Goal: Information Seeking & Learning: Learn about a topic

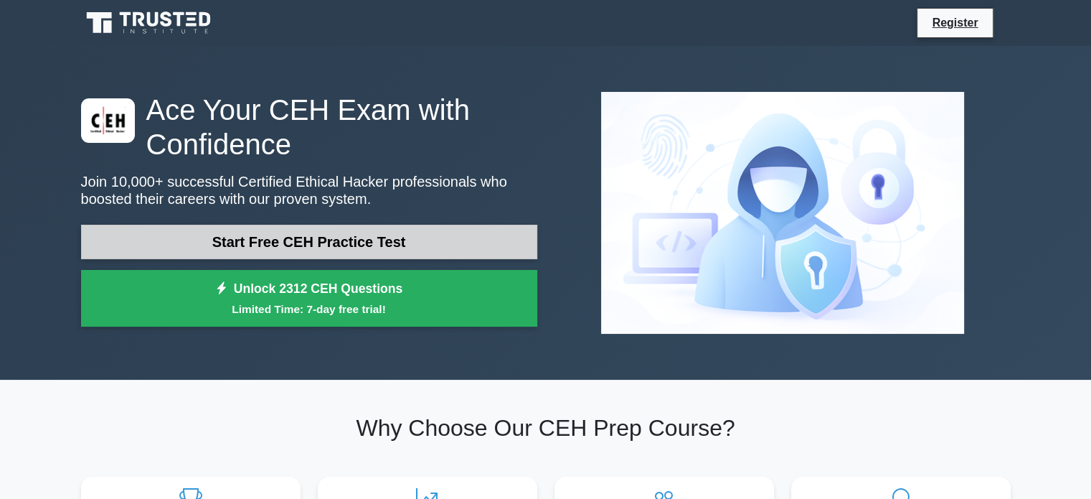
click at [377, 243] on link "Start Free CEH Practice Test" at bounding box center [309, 242] width 456 height 34
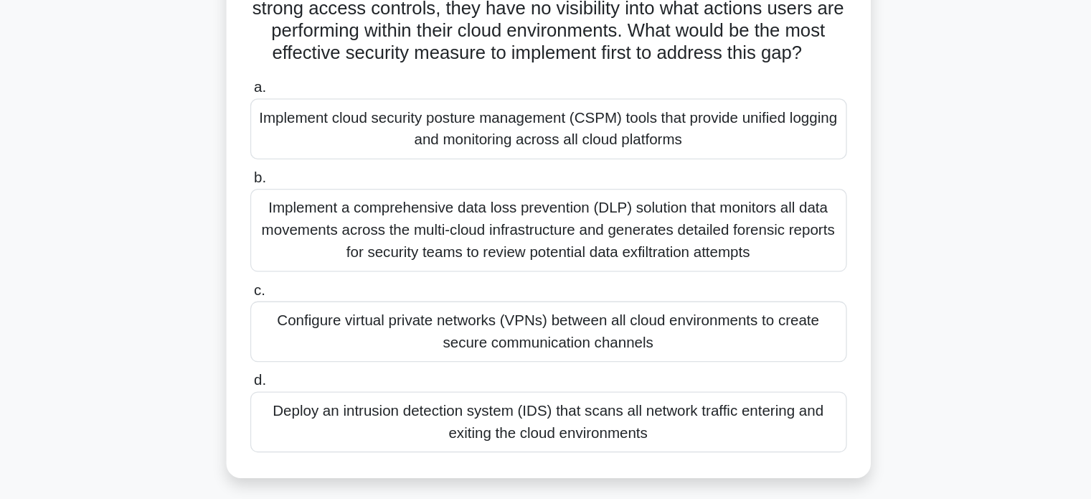
scroll to position [62, 0]
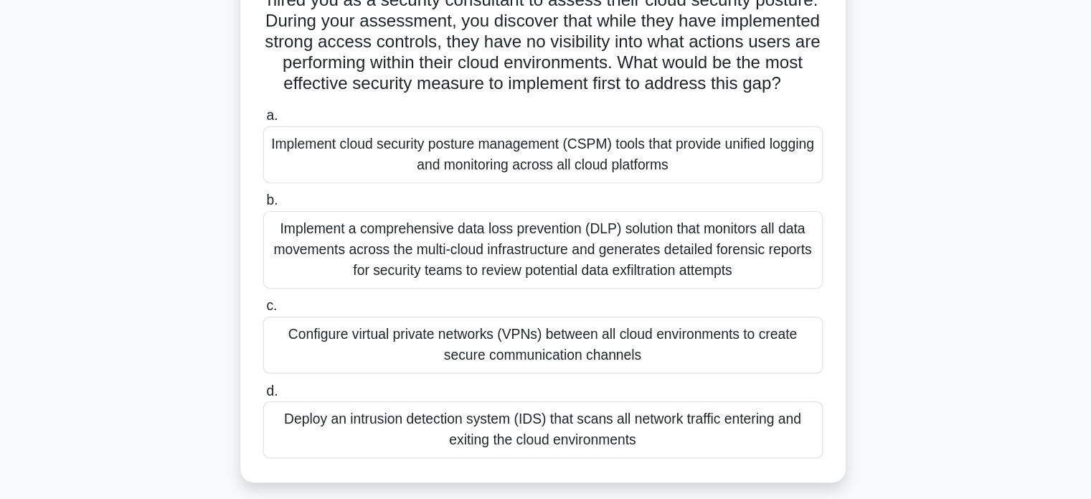
click at [484, 388] on div "Configure virtual private networks (VPNs) between all cloud environments to cre…" at bounding box center [546, 370] width 465 height 47
click at [314, 344] on input "c. Configure virtual private networks (VPNs) between all cloud environments to …" at bounding box center [314, 338] width 0 height 9
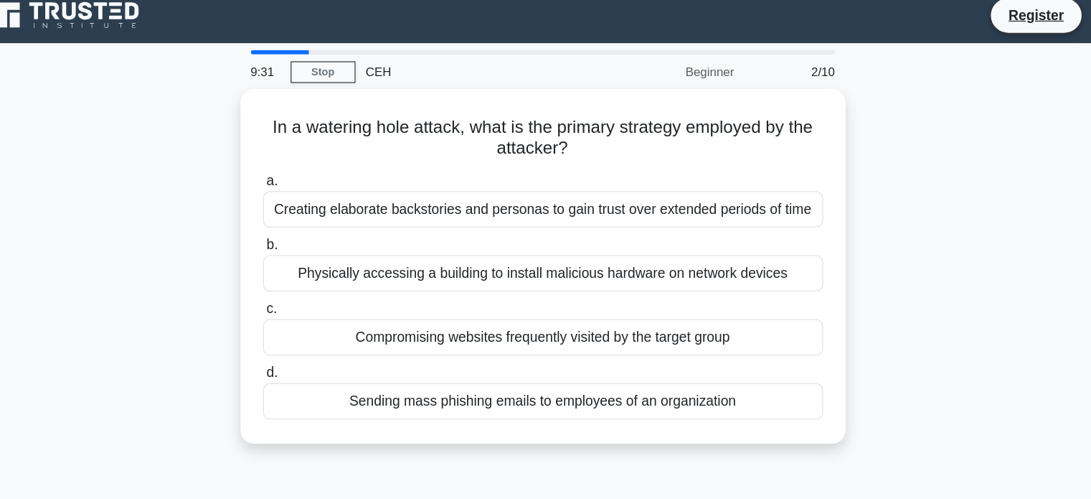
scroll to position [0, 0]
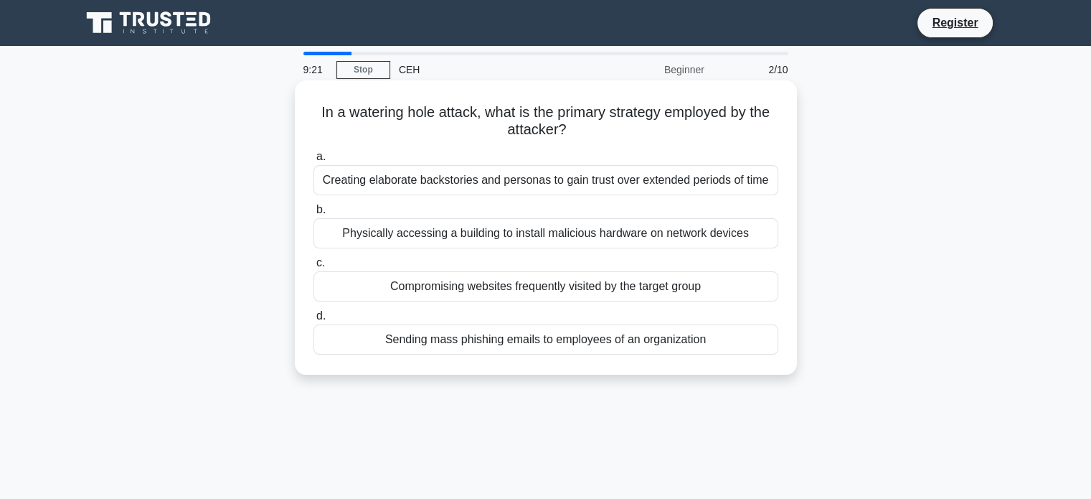
click at [455, 193] on div "Creating elaborate backstories and personas to gain trust over extended periods…" at bounding box center [546, 180] width 465 height 30
click at [314, 161] on input "a. Creating elaborate backstories and personas to gain trust over extended peri…" at bounding box center [314, 156] width 0 height 9
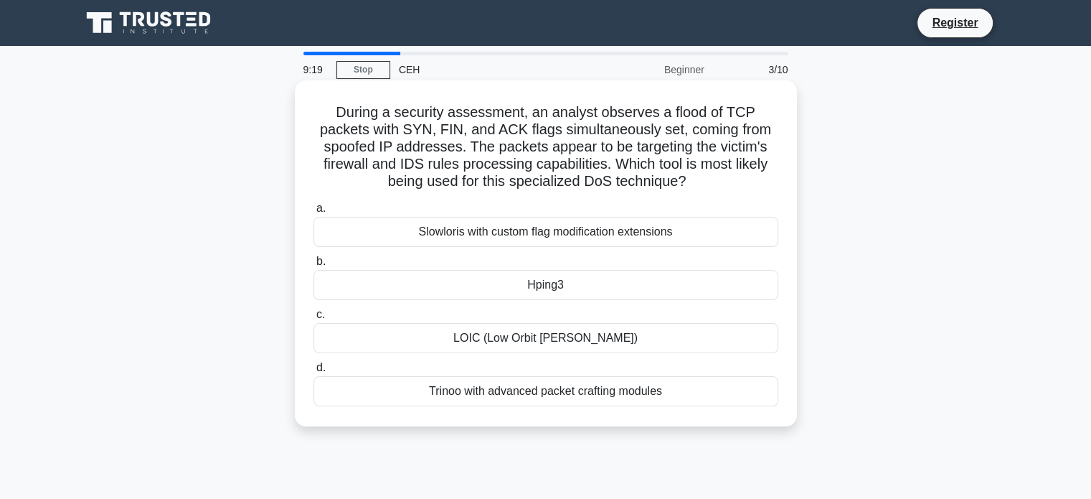
click at [451, 304] on div "a. Slowloris with custom flag modification extensions b. Hping3 c. d." at bounding box center [546, 303] width 482 height 212
click at [459, 292] on div "Hping3" at bounding box center [546, 285] width 465 height 30
click at [314, 266] on input "b. Hping3" at bounding box center [314, 261] width 0 height 9
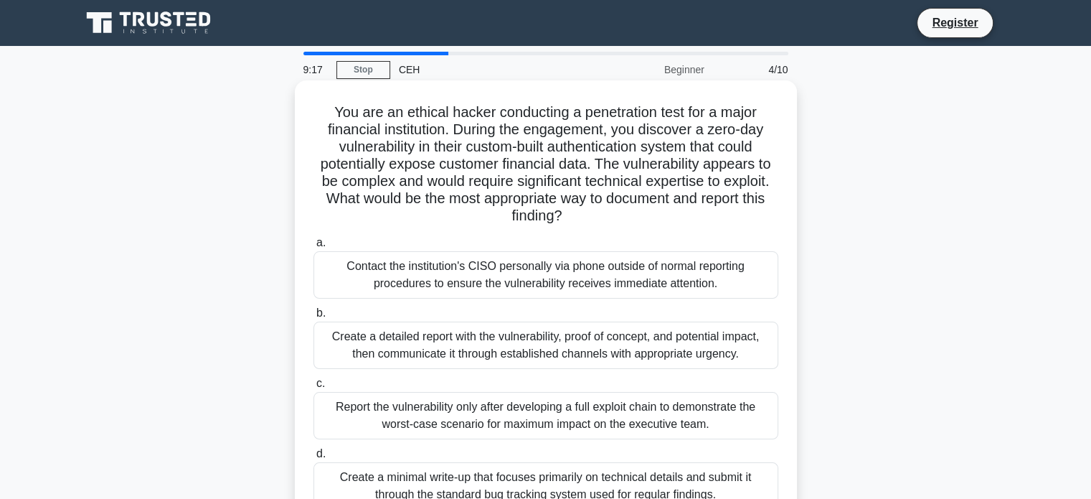
click at [453, 292] on div "Contact the institution's CISO personally via phone outside of normal reporting…" at bounding box center [546, 274] width 465 height 47
click at [314, 248] on input "a. Contact the institution's CISO personally via phone outside of normal report…" at bounding box center [314, 242] width 0 height 9
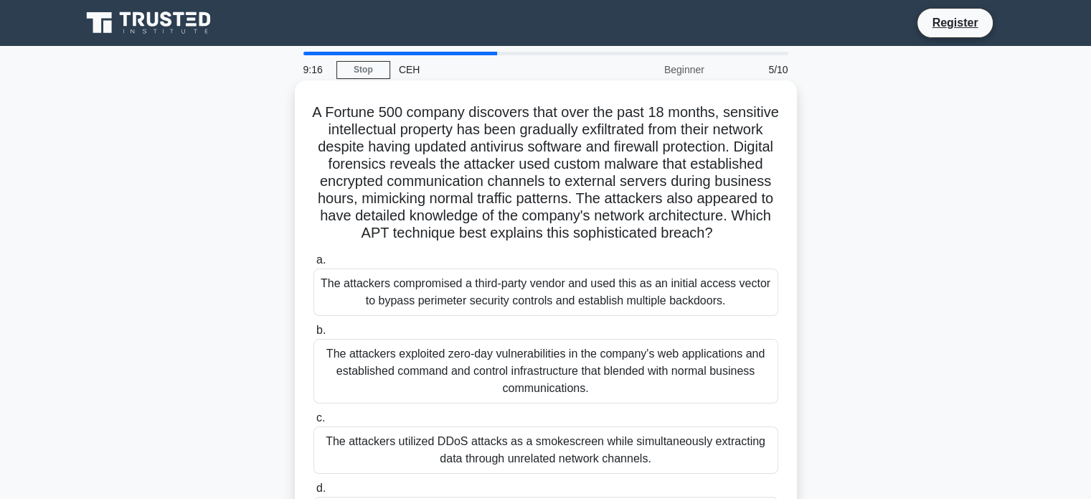
click at [448, 306] on div "The attackers compromised a third-party vendor and used this as an initial acce…" at bounding box center [546, 291] width 465 height 47
click at [314, 265] on input "a. The attackers compromised a third-party vendor and used this as an initial a…" at bounding box center [314, 259] width 0 height 9
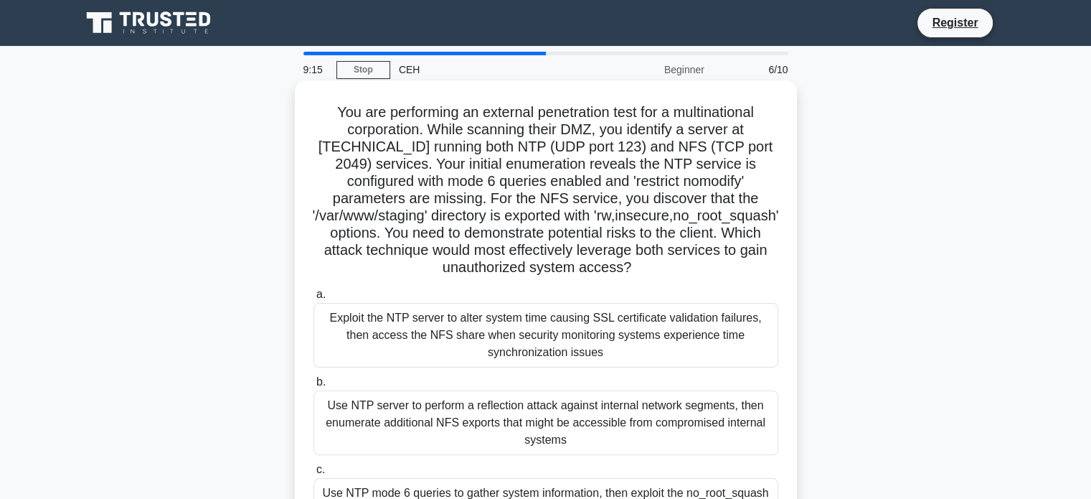
click at [446, 344] on div "Exploit the NTP server to alter system time causing SSL certificate validation …" at bounding box center [546, 335] width 465 height 65
click at [314, 299] on input "a. Exploit the NTP server to alter system time causing SSL certificate validati…" at bounding box center [314, 294] width 0 height 9
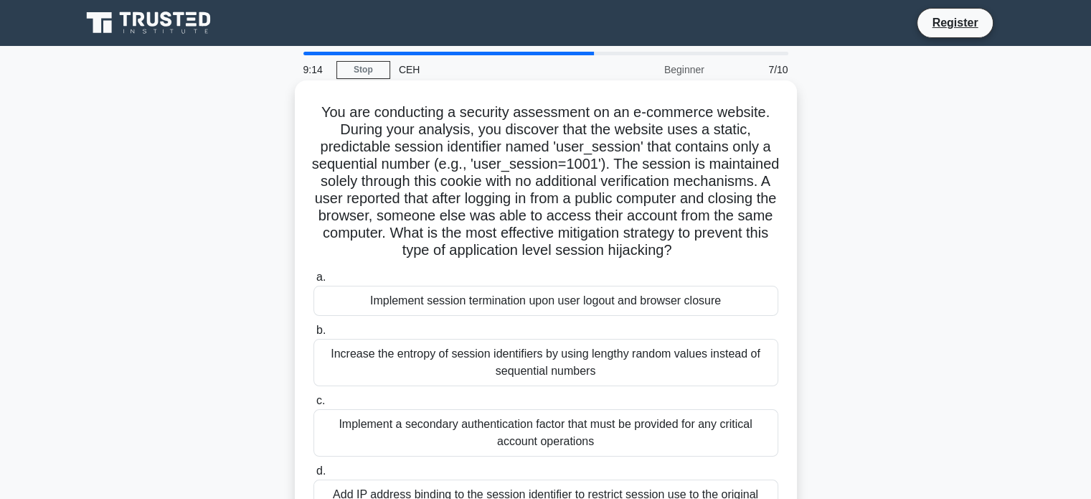
click at [446, 342] on div "Increase the entropy of session identifiers by using lengthy random values inst…" at bounding box center [546, 362] width 465 height 47
click at [314, 335] on input "b. Increase the entropy of session identifiers by using lengthy random values i…" at bounding box center [314, 330] width 0 height 9
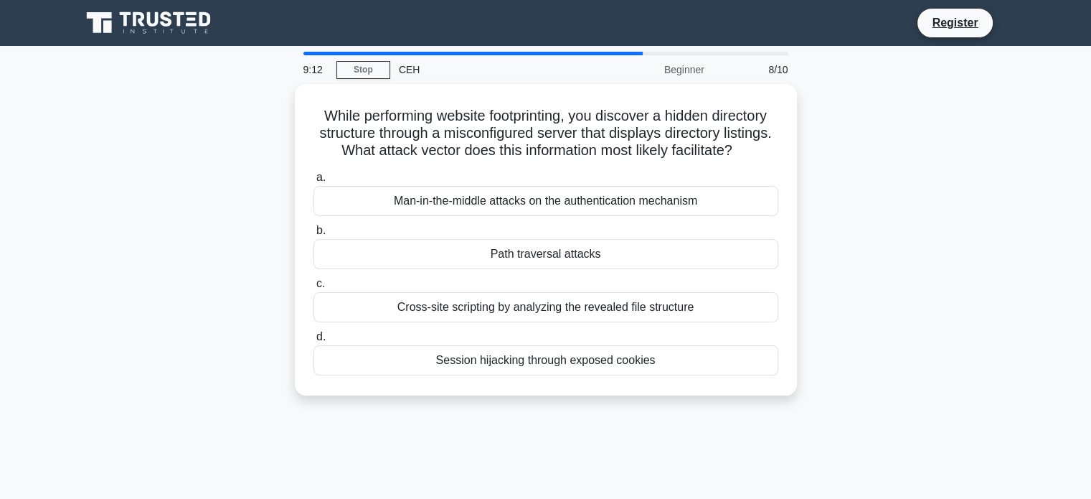
click at [446, 342] on label "d. Session hijacking through exposed cookies" at bounding box center [546, 351] width 465 height 47
click at [314, 342] on input "d. Session hijacking through exposed cookies" at bounding box center [314, 336] width 0 height 9
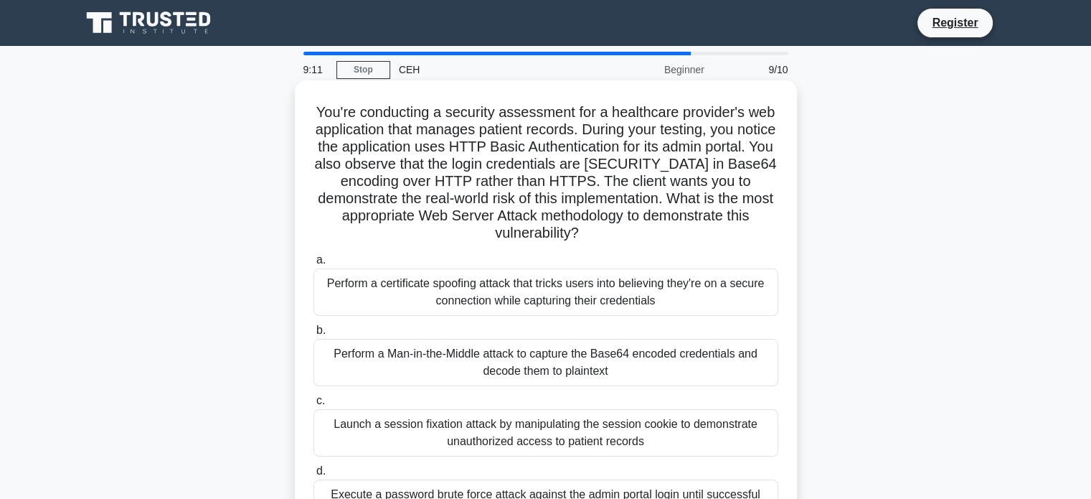
click at [450, 327] on label "b. Perform a Man-in-the-Middle attack to capture the Base64 encoded credentials…" at bounding box center [546, 353] width 465 height 65
click at [314, 327] on input "b. Perform a Man-in-the-Middle attack to capture the Base64 encoded credentials…" at bounding box center [314, 330] width 0 height 9
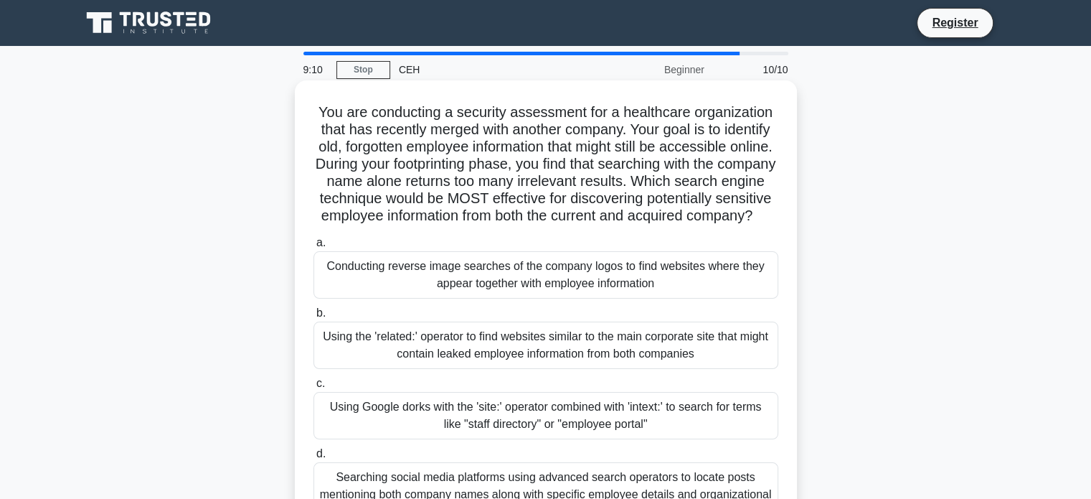
click at [441, 352] on div "Using the 'related:' operator to find websites similar to the main corporate si…" at bounding box center [546, 344] width 465 height 47
click at [314, 318] on input "b. Using the 'related:' operator to find websites similar to the main corporate…" at bounding box center [314, 313] width 0 height 9
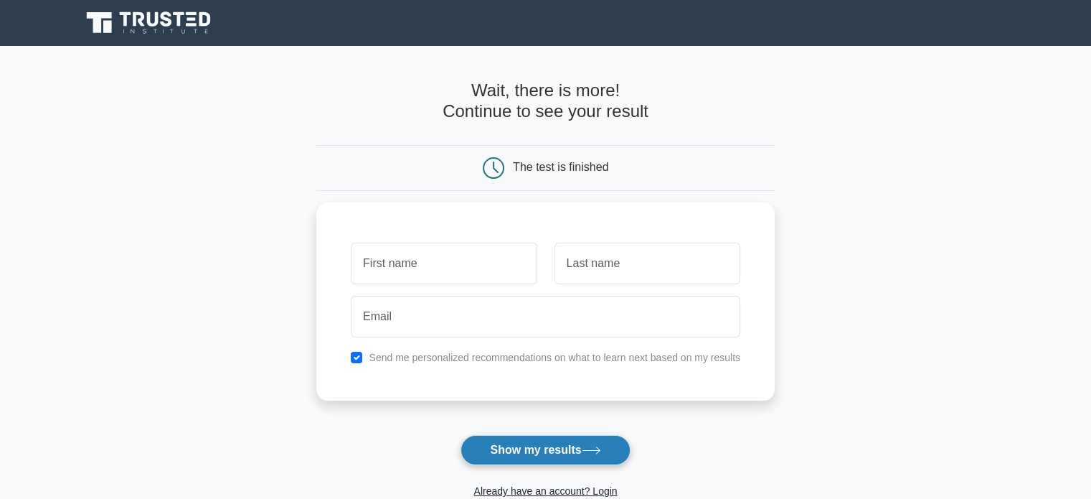
click at [507, 456] on button "Show my results" at bounding box center [545, 450] width 169 height 30
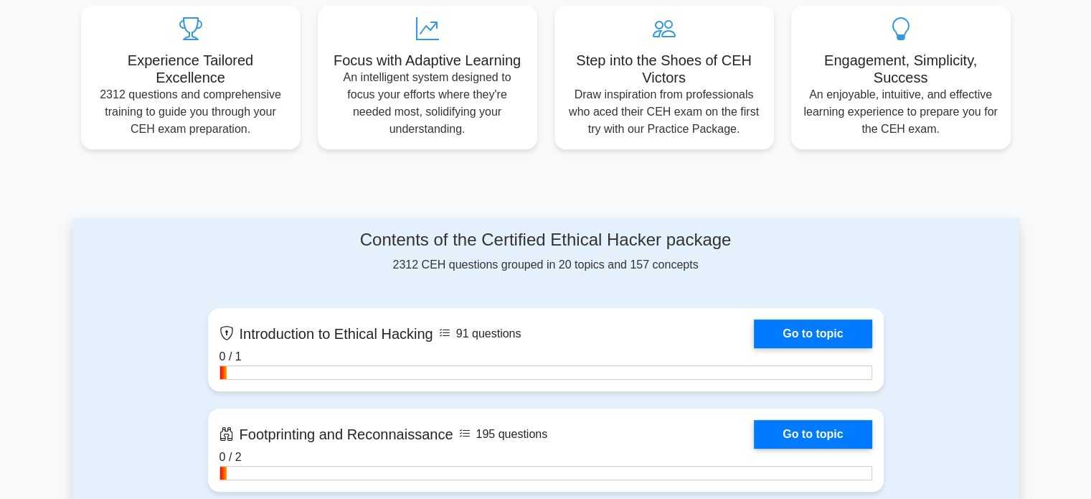
scroll to position [499, 0]
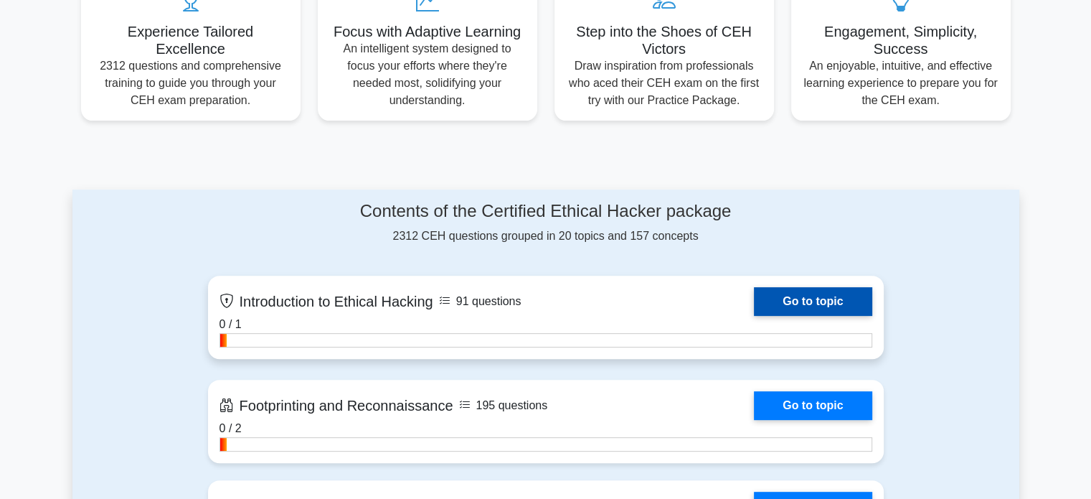
click at [841, 306] on link "Go to topic" at bounding box center [813, 301] width 118 height 29
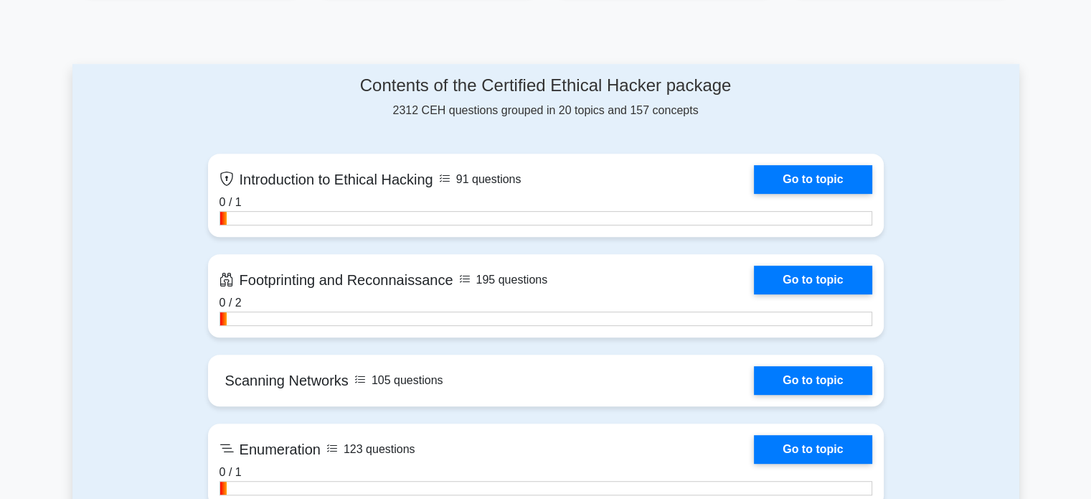
scroll to position [631, 0]
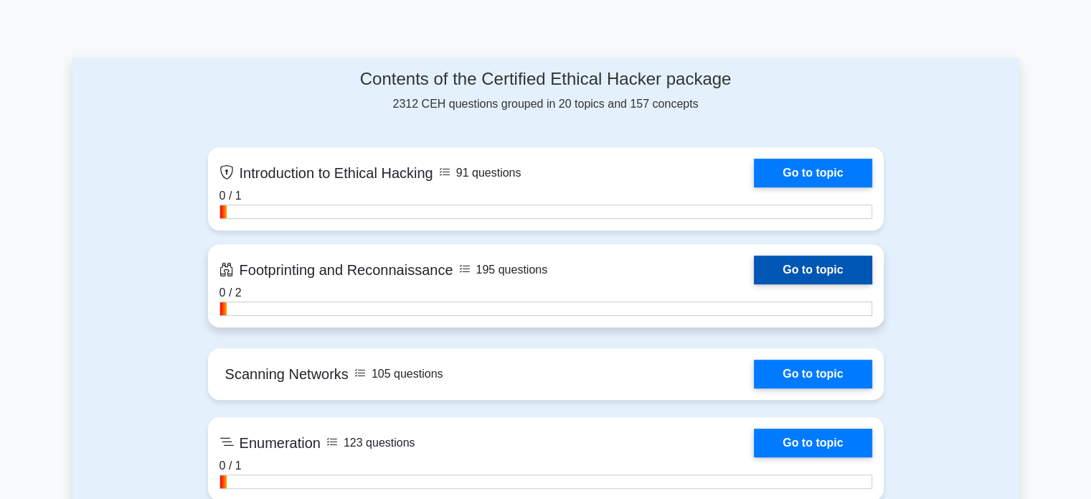
click at [848, 283] on link "Go to topic" at bounding box center [813, 269] width 118 height 29
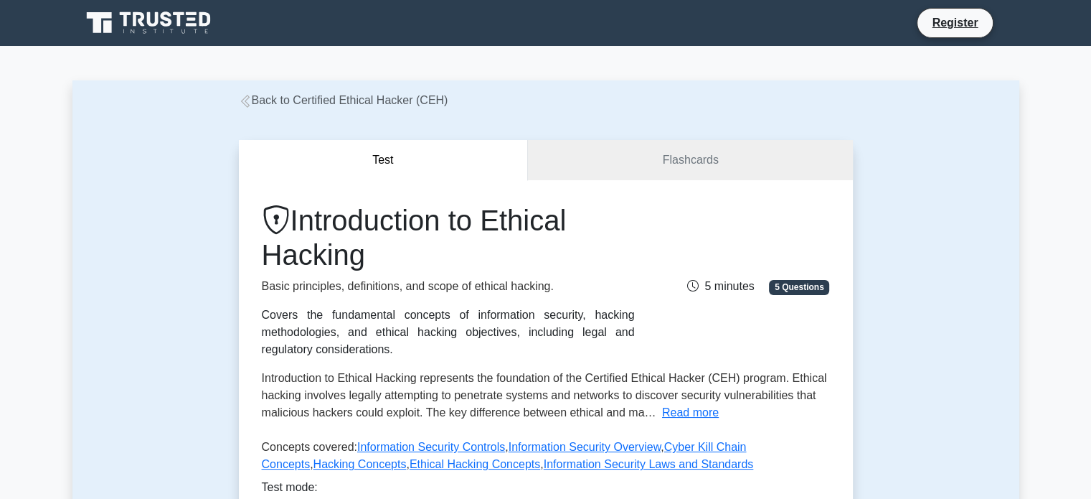
scroll to position [152, 0]
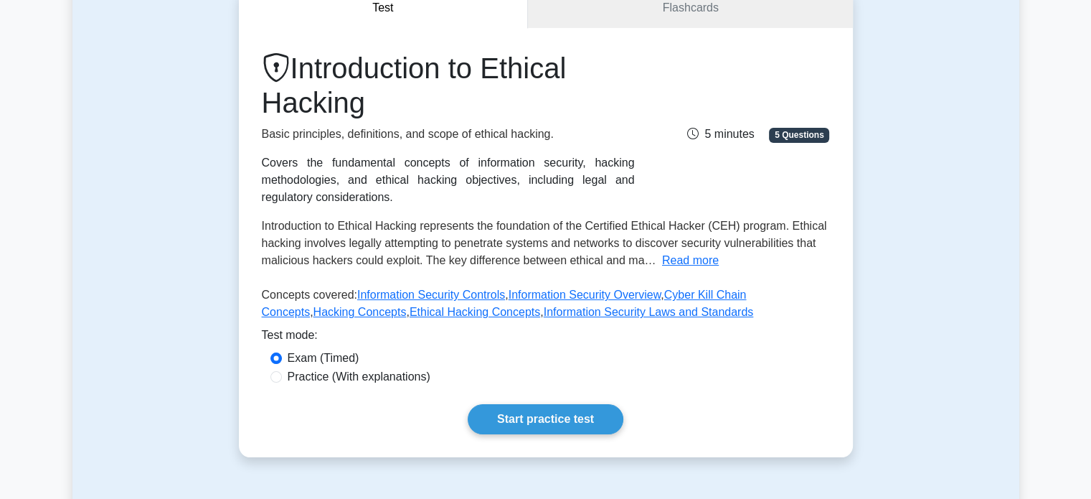
click at [399, 378] on label "Practice (With explanations)" at bounding box center [359, 376] width 143 height 17
click at [282, 378] on input "Practice (With explanations)" at bounding box center [276, 376] width 11 height 11
radio input "true"
click at [330, 352] on label "Exam (Timed)" at bounding box center [324, 357] width 72 height 17
click at [282, 352] on input "Exam (Timed)" at bounding box center [276, 357] width 11 height 11
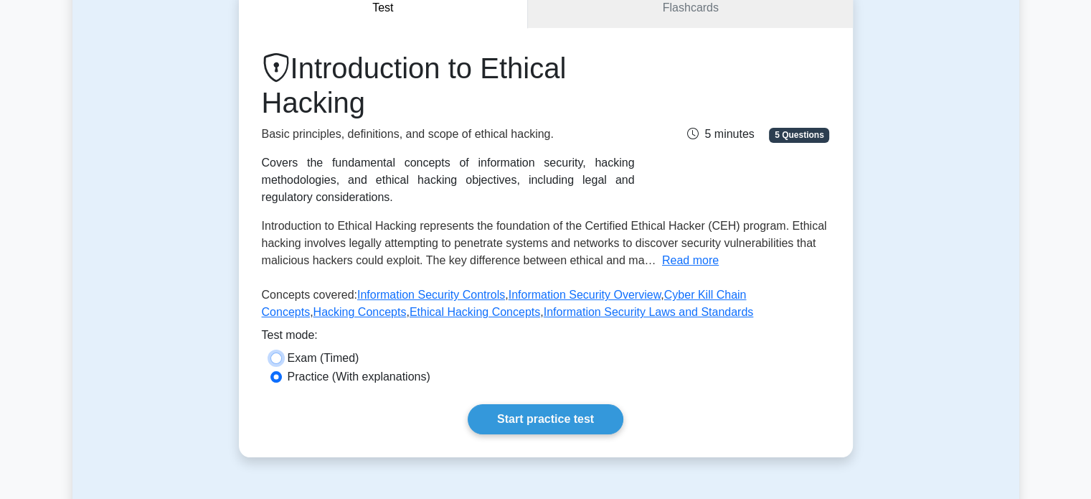
radio input "true"
click at [570, 424] on link "Start practice test" at bounding box center [546, 419] width 156 height 30
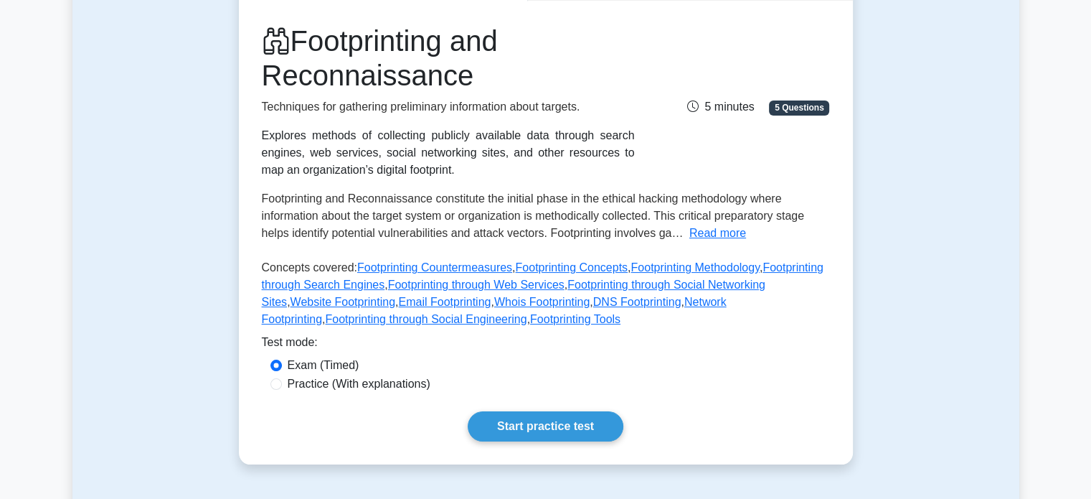
scroll to position [189, 0]
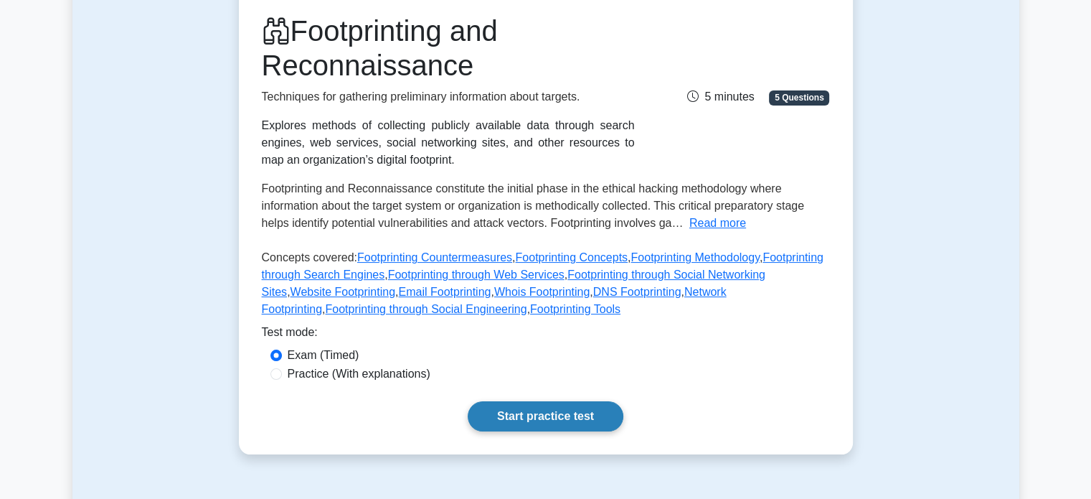
click at [580, 410] on link "Start practice test" at bounding box center [546, 416] width 156 height 30
